Goal: Information Seeking & Learning: Learn about a topic

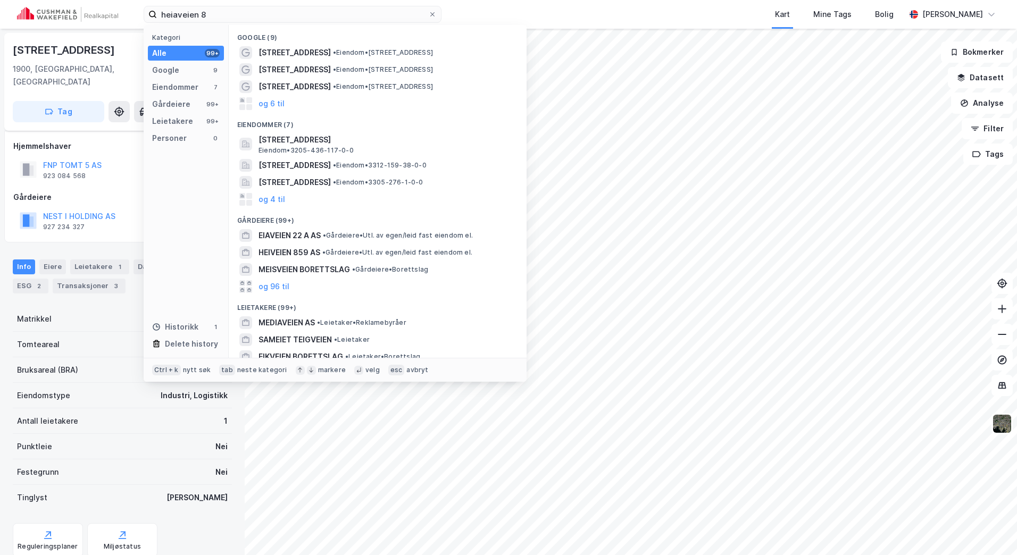
click at [0, 25] on html "heiaveien 8 Kategori Alle 99+ Google 9 Eiendommer 7 Gårdeiere 99+ Leietakere 99…" at bounding box center [508, 277] width 1017 height 555
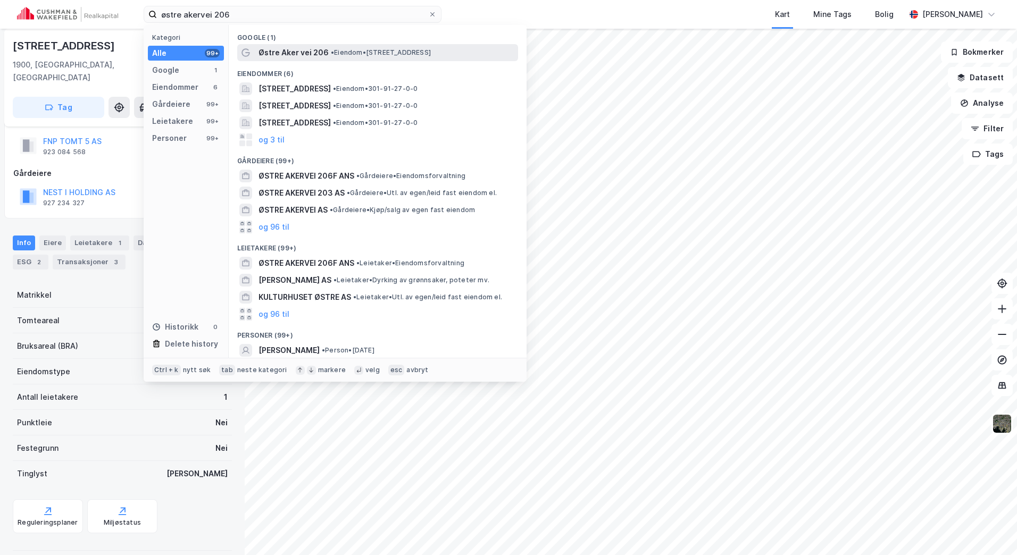
click at [351, 55] on span "• Eiendom • [STREET_ADDRESS]" at bounding box center [381, 52] width 100 height 9
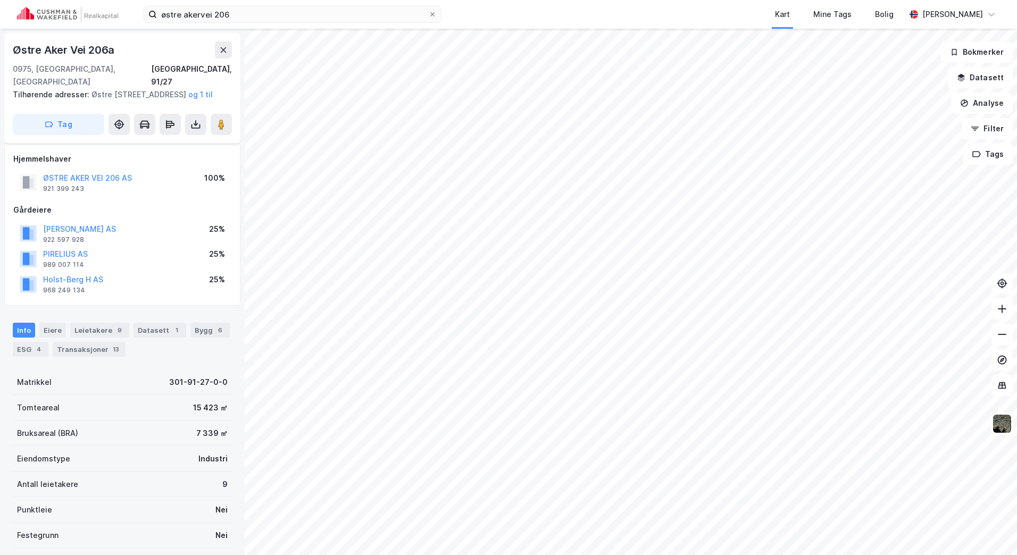
scroll to position [24, 0]
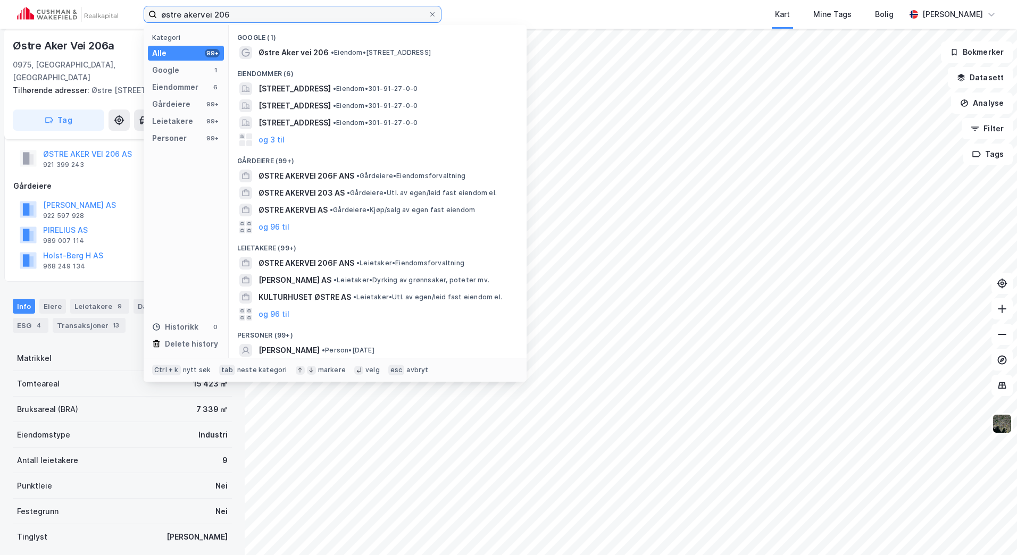
drag, startPoint x: 264, startPoint y: 10, endPoint x: 92, endPoint y: 10, distance: 171.8
click at [92, 10] on div "østre akervei 206 Kategori Alle 99+ Google 1 Eiendommer 6 Gårdeiere 99+ Leietak…" at bounding box center [508, 14] width 1017 height 29
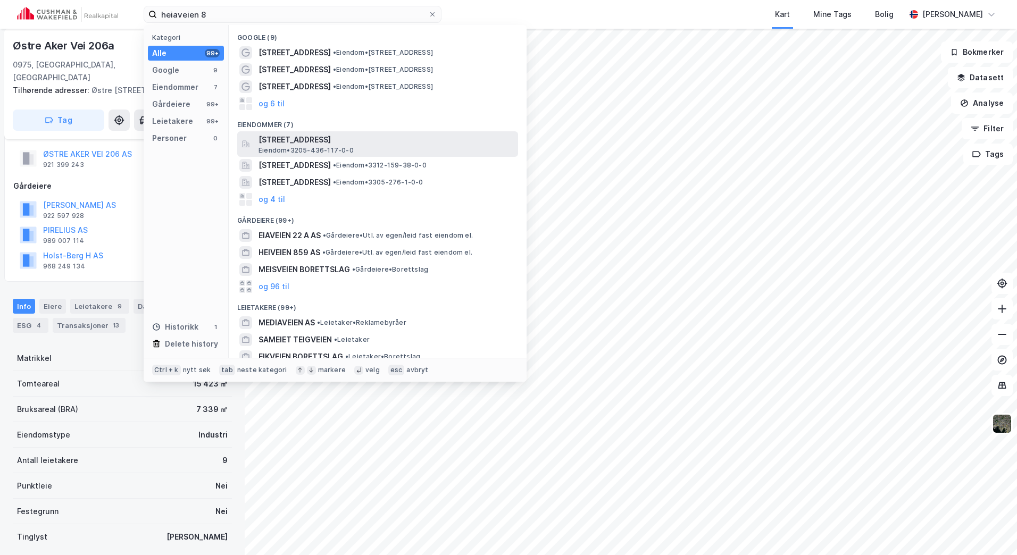
click at [382, 143] on span "[STREET_ADDRESS]" at bounding box center [385, 140] width 255 height 13
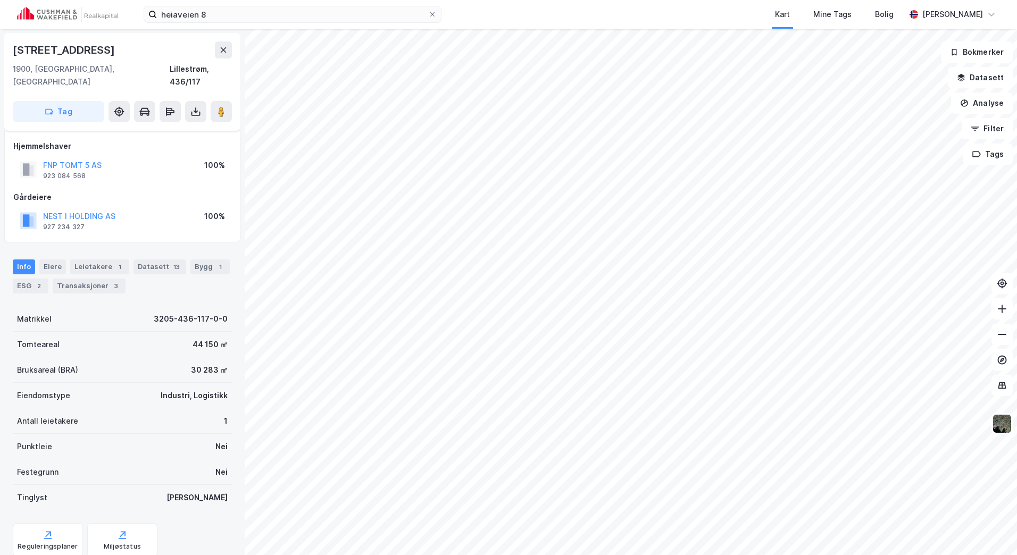
scroll to position [24, 0]
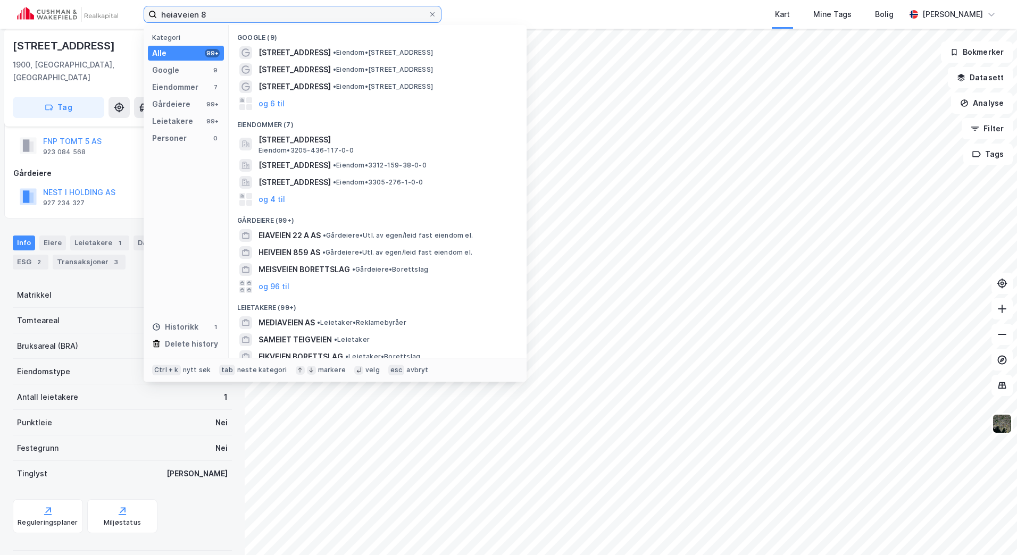
drag, startPoint x: 233, startPoint y: 15, endPoint x: 12, endPoint y: 12, distance: 221.3
click at [12, 12] on div "heiaveien 8 Kategori Alle 99+ Google 9 Eiendommer 7 Gårdeiere 99+ Leietakere 99…" at bounding box center [508, 14] width 1017 height 29
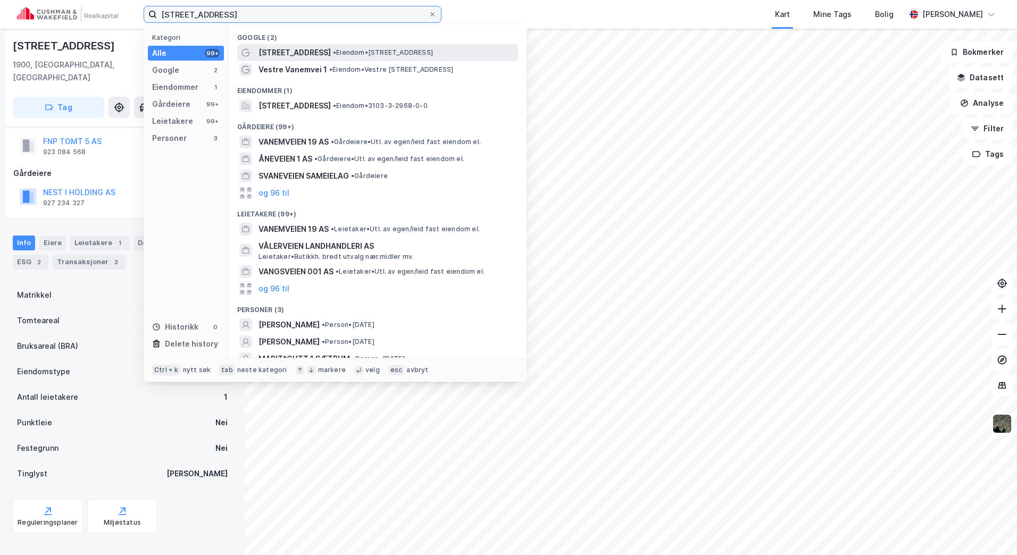
type input "[STREET_ADDRESS]"
click at [374, 55] on span "• Eiendom • [STREET_ADDRESS]" at bounding box center [383, 52] width 100 height 9
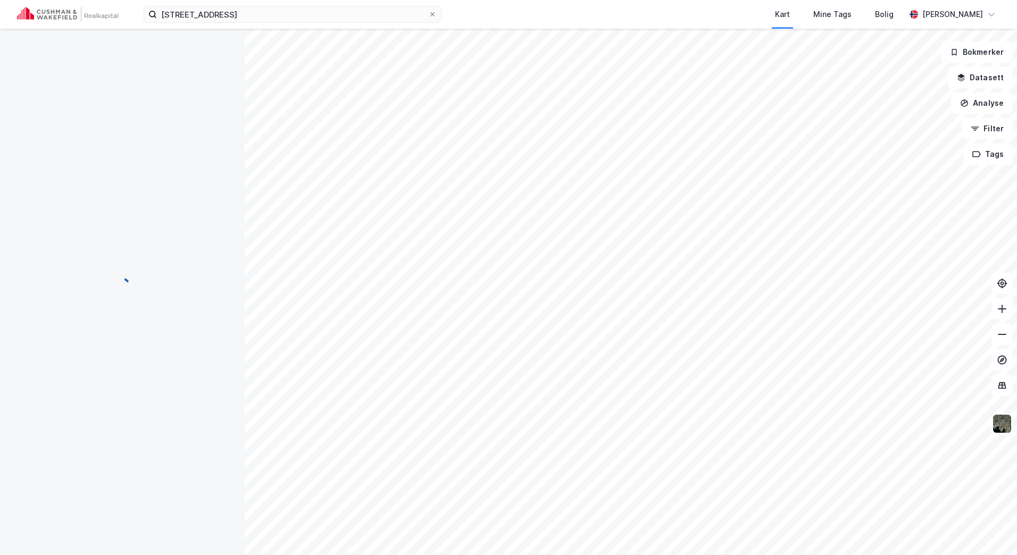
scroll to position [24, 0]
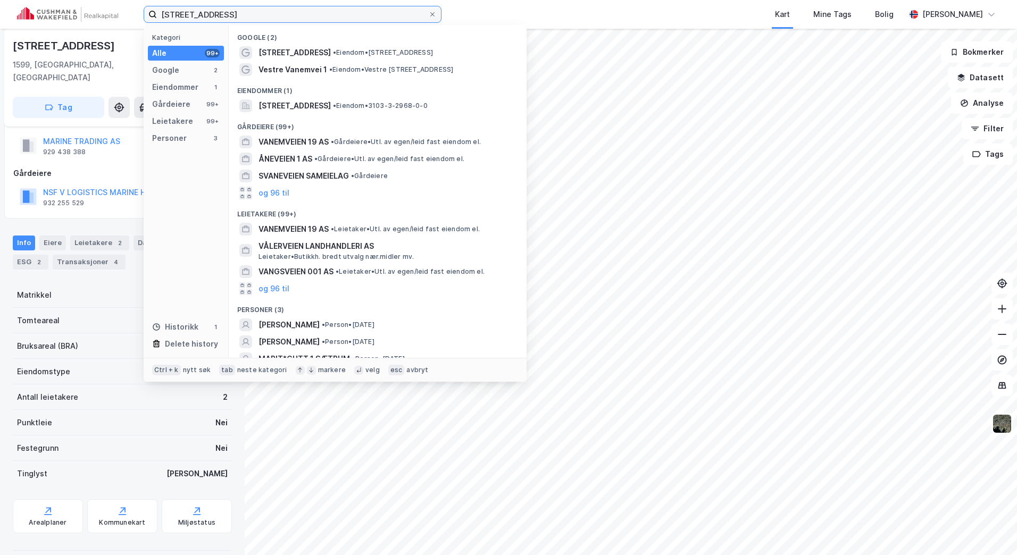
click at [236, 11] on input "[STREET_ADDRESS]" at bounding box center [292, 14] width 271 height 16
click at [371, 62] on div "Vestre Vanemvei 1 • Eiendom • [STREET_ADDRESS]" at bounding box center [377, 69] width 281 height 17
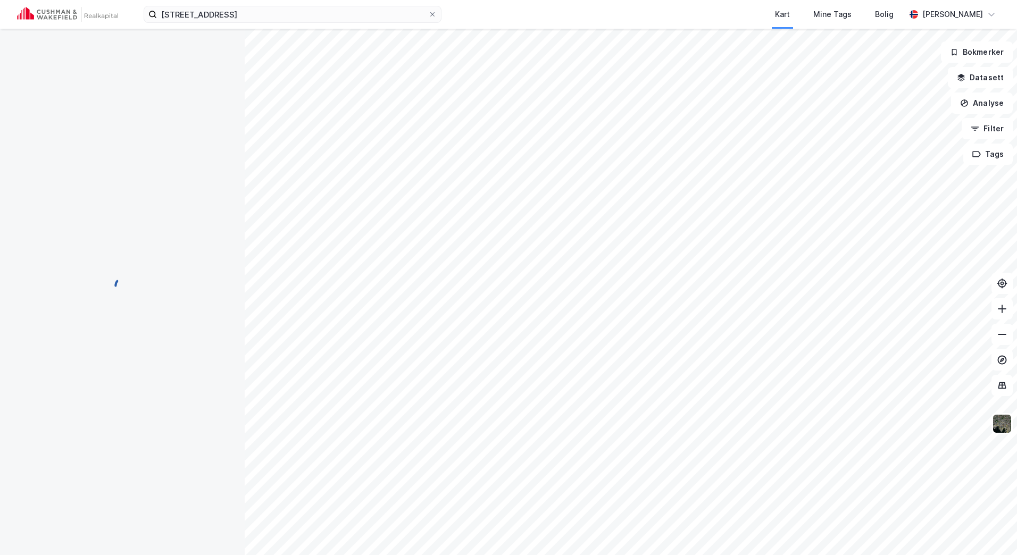
scroll to position [24, 0]
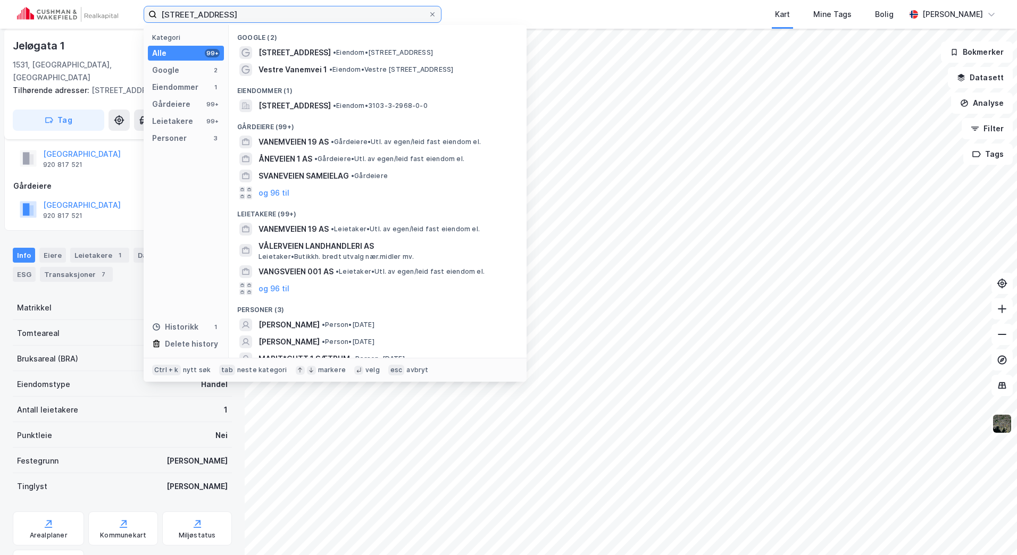
drag, startPoint x: 249, startPoint y: 15, endPoint x: 15, endPoint y: 5, distance: 233.7
click at [15, 5] on div "vanemveien 1 Kategori Alle 99+ Google 2 Eiendommer 1 Gårdeiere 99+ Leietakere 9…" at bounding box center [508, 14] width 1017 height 29
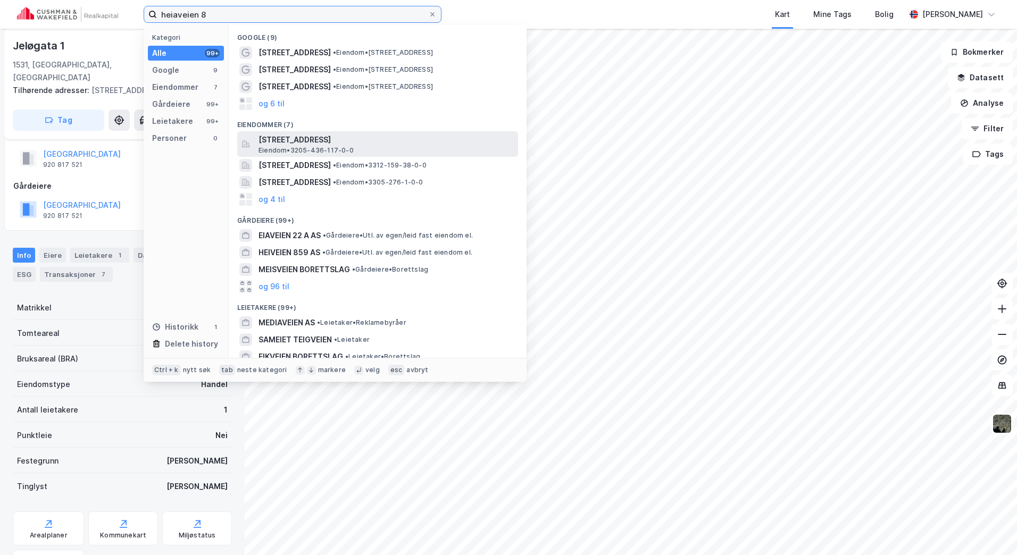
type input "heiaveien 8"
click at [333, 144] on span "[STREET_ADDRESS]" at bounding box center [385, 140] width 255 height 13
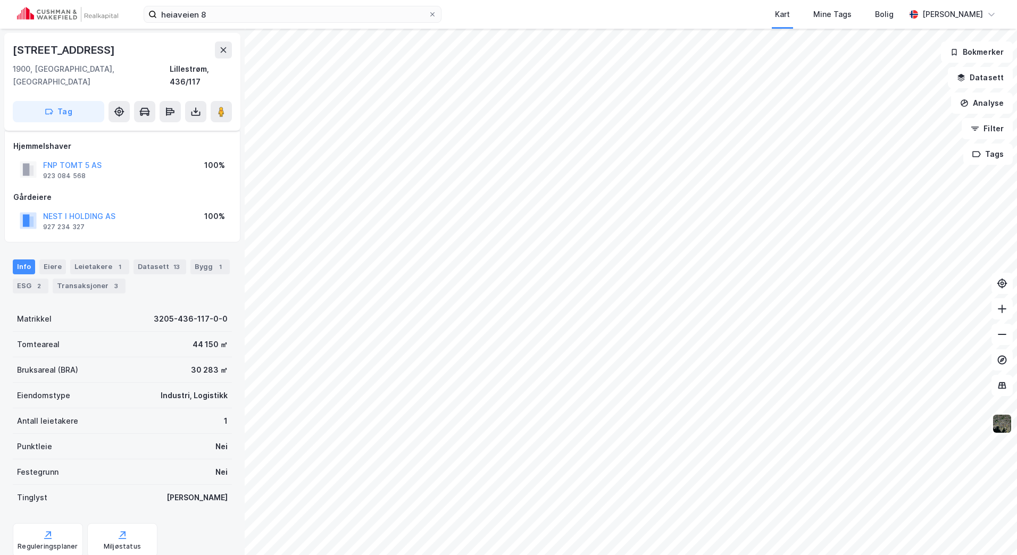
scroll to position [24, 0]
